Goal: Task Accomplishment & Management: Complete application form

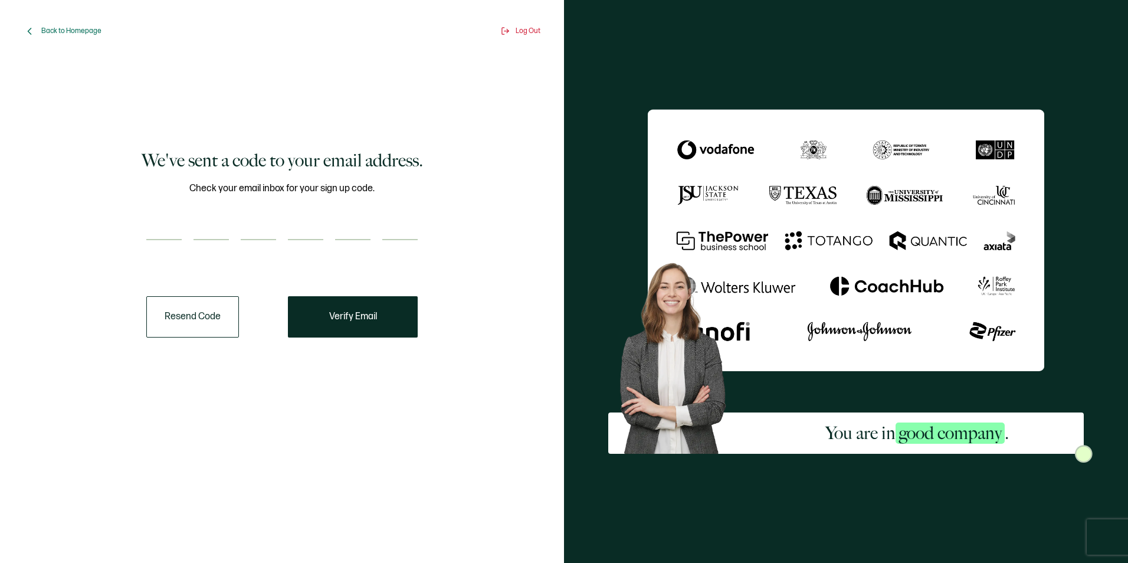
click at [155, 234] on input "number" at bounding box center [163, 228] width 35 height 24
type input "2"
type input "9"
type input "1"
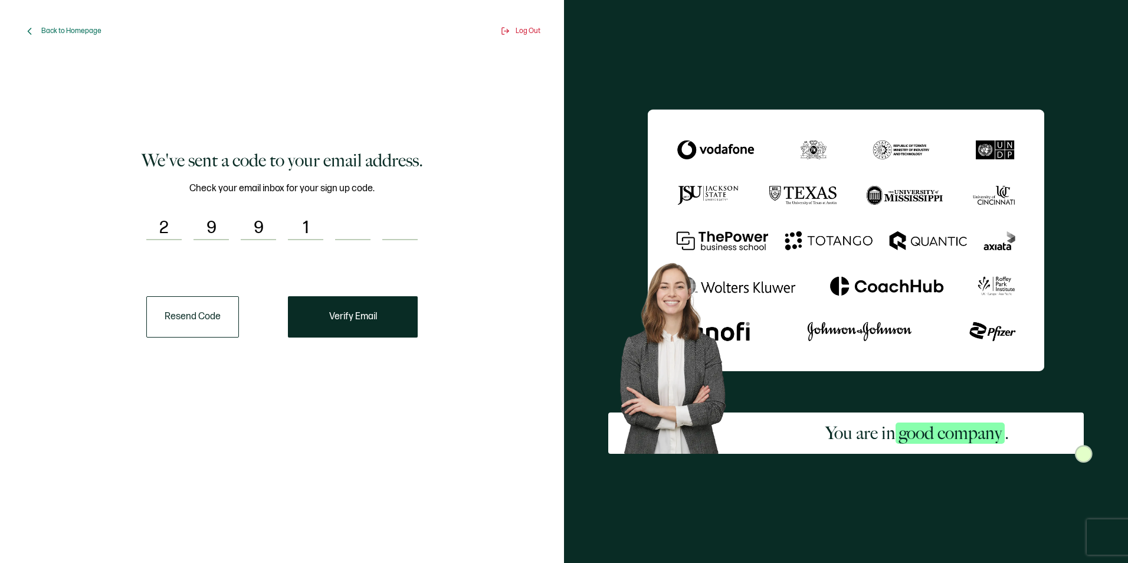
type input "1"
type input "2"
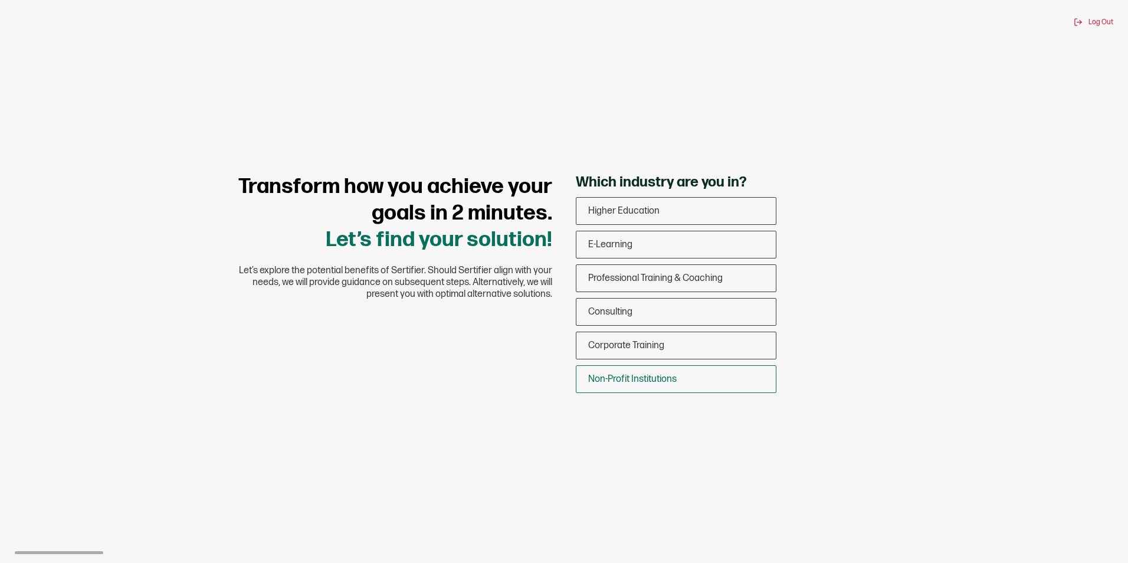
click at [660, 380] on span "Non-Profit Institutions" at bounding box center [632, 378] width 88 height 11
click at [0, 0] on input "Non-Profit Institutions" at bounding box center [0, 0] width 0 height 0
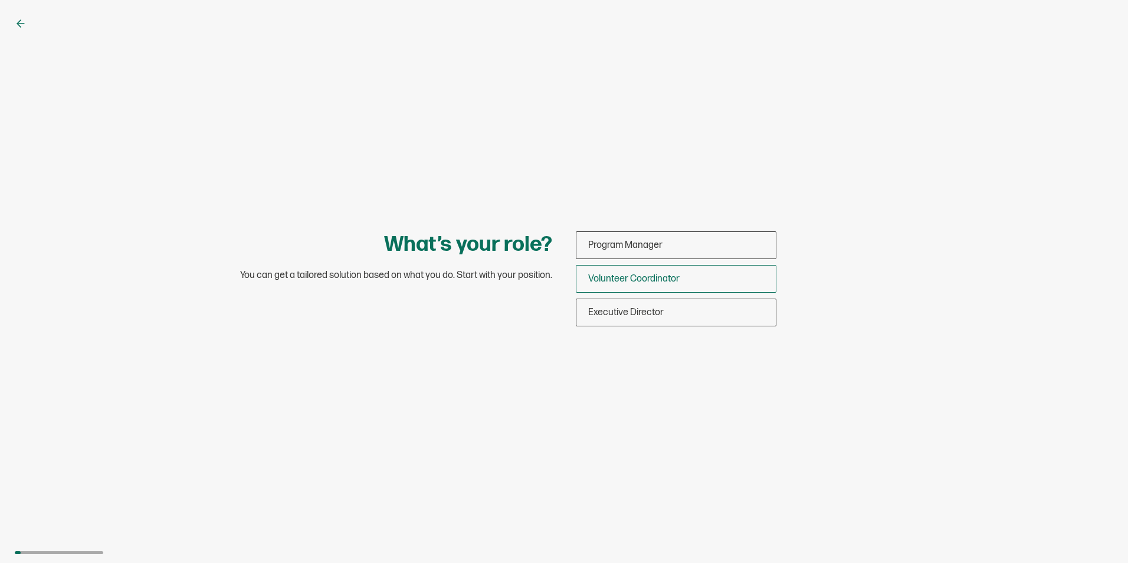
click at [612, 280] on span "Volunteer Coordinator" at bounding box center [633, 278] width 91 height 11
click at [0, 0] on input "Volunteer Coordinator" at bounding box center [0, 0] width 0 height 0
